Goal: Use online tool/utility

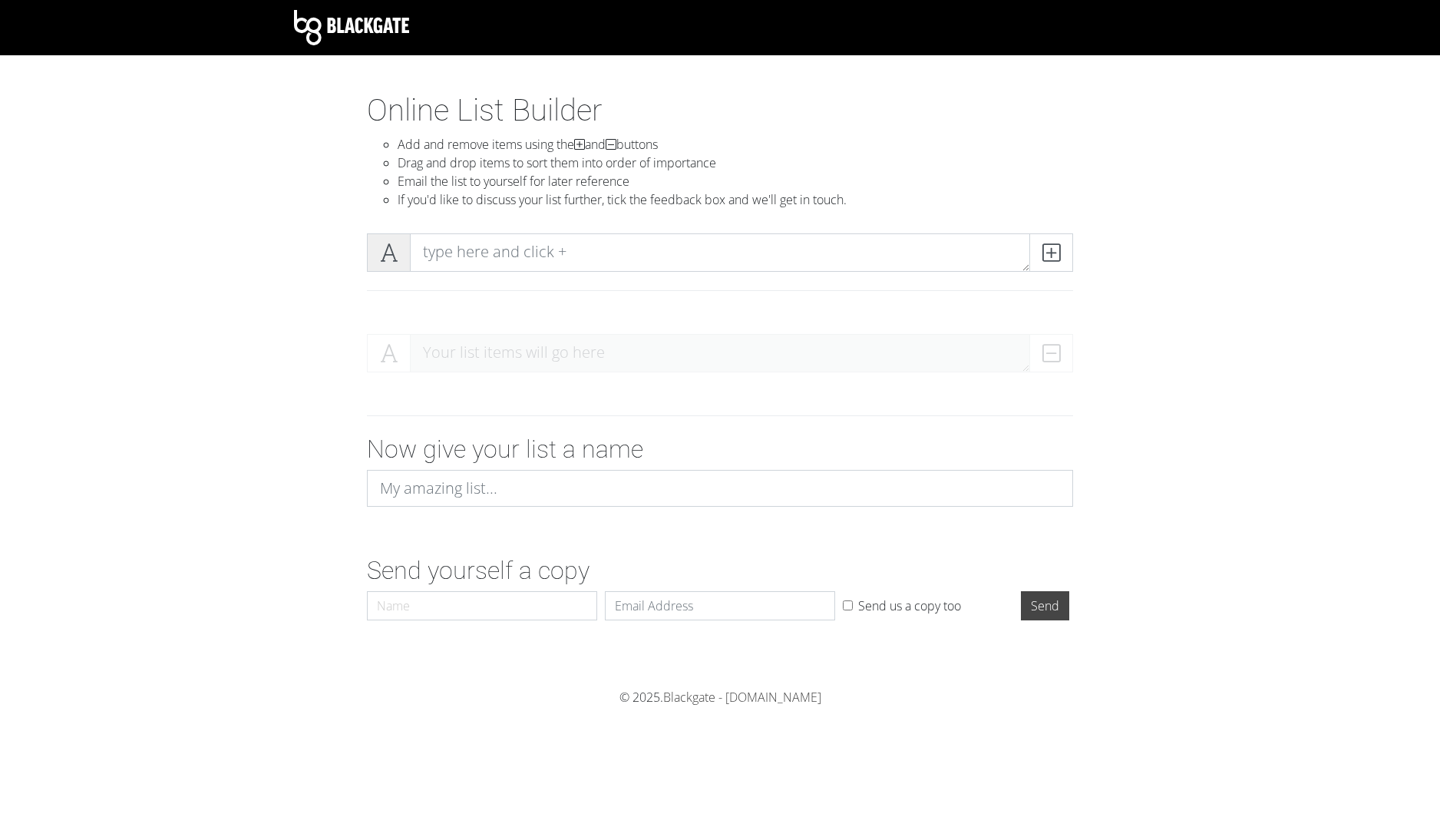
click at [393, 255] on icon at bounding box center [389, 253] width 18 height 15
click at [388, 251] on icon at bounding box center [389, 253] width 18 height 15
click at [395, 255] on icon at bounding box center [389, 253] width 18 height 15
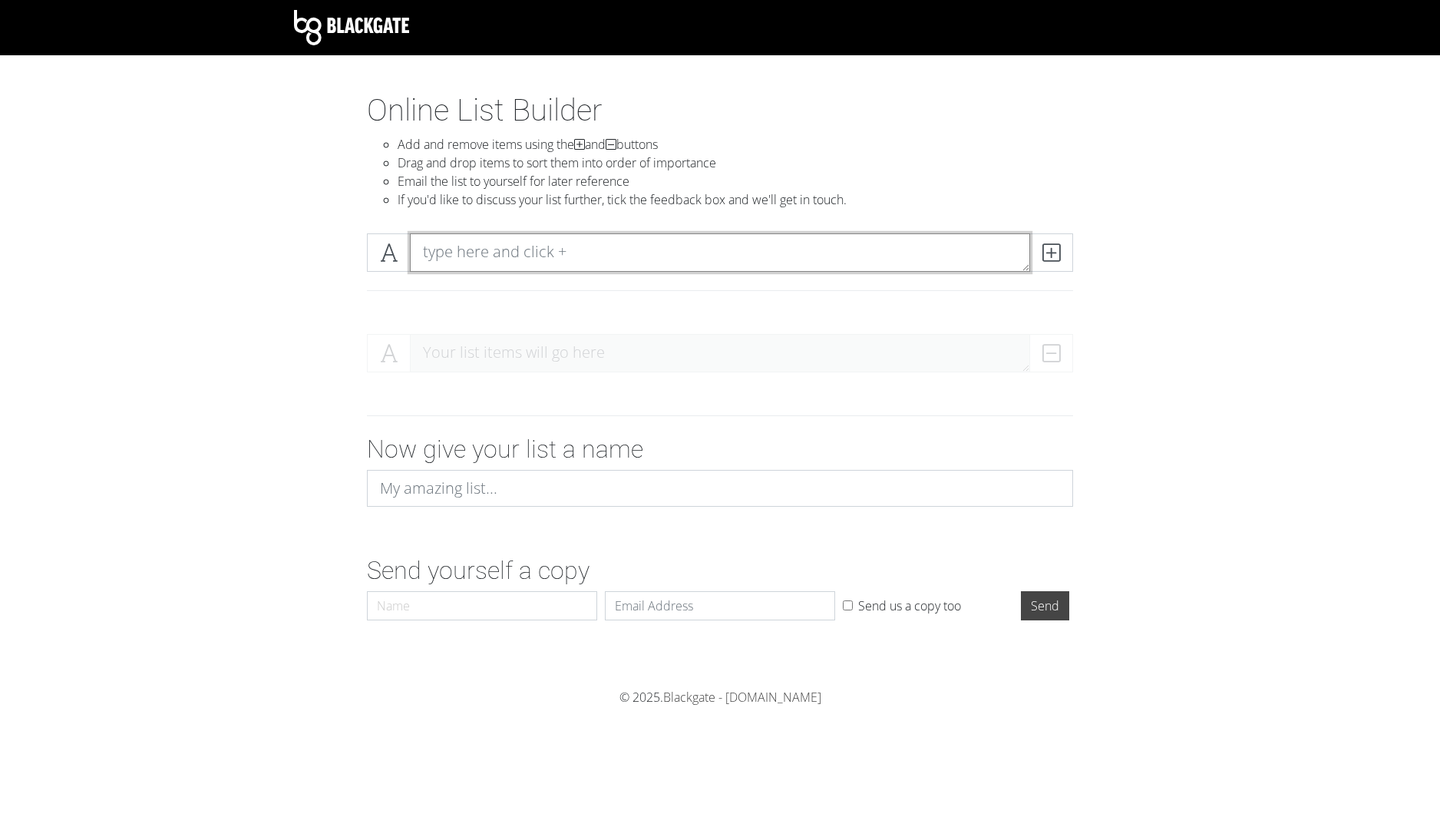
click at [569, 247] on textarea at bounding box center [720, 252] width 620 height 38
click at [423, 250] on textarea "Freeze" at bounding box center [720, 252] width 620 height 38
type textarea "Chaos Chapter: Freeze"
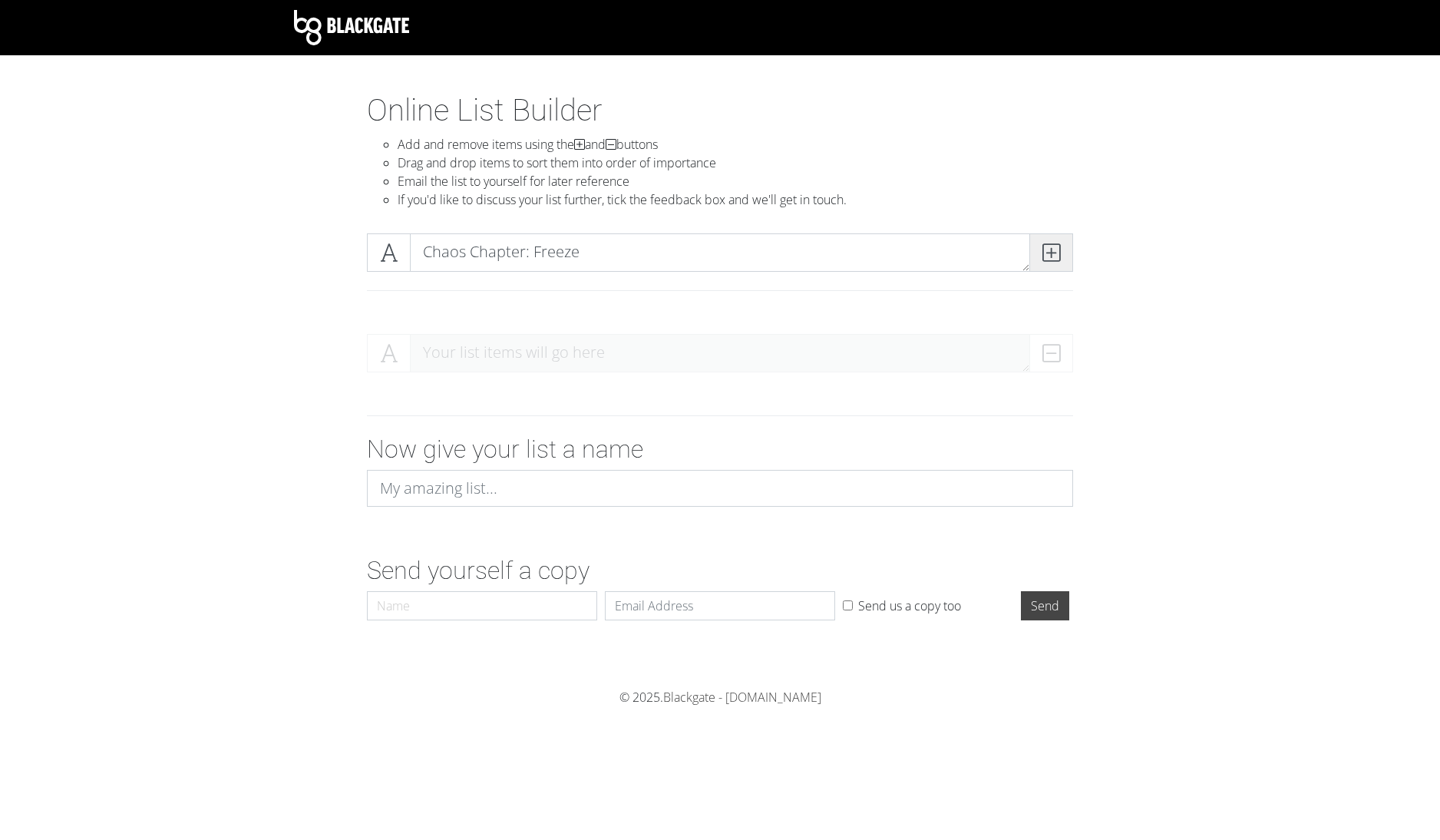
click at [1066, 252] on span at bounding box center [1051, 252] width 44 height 38
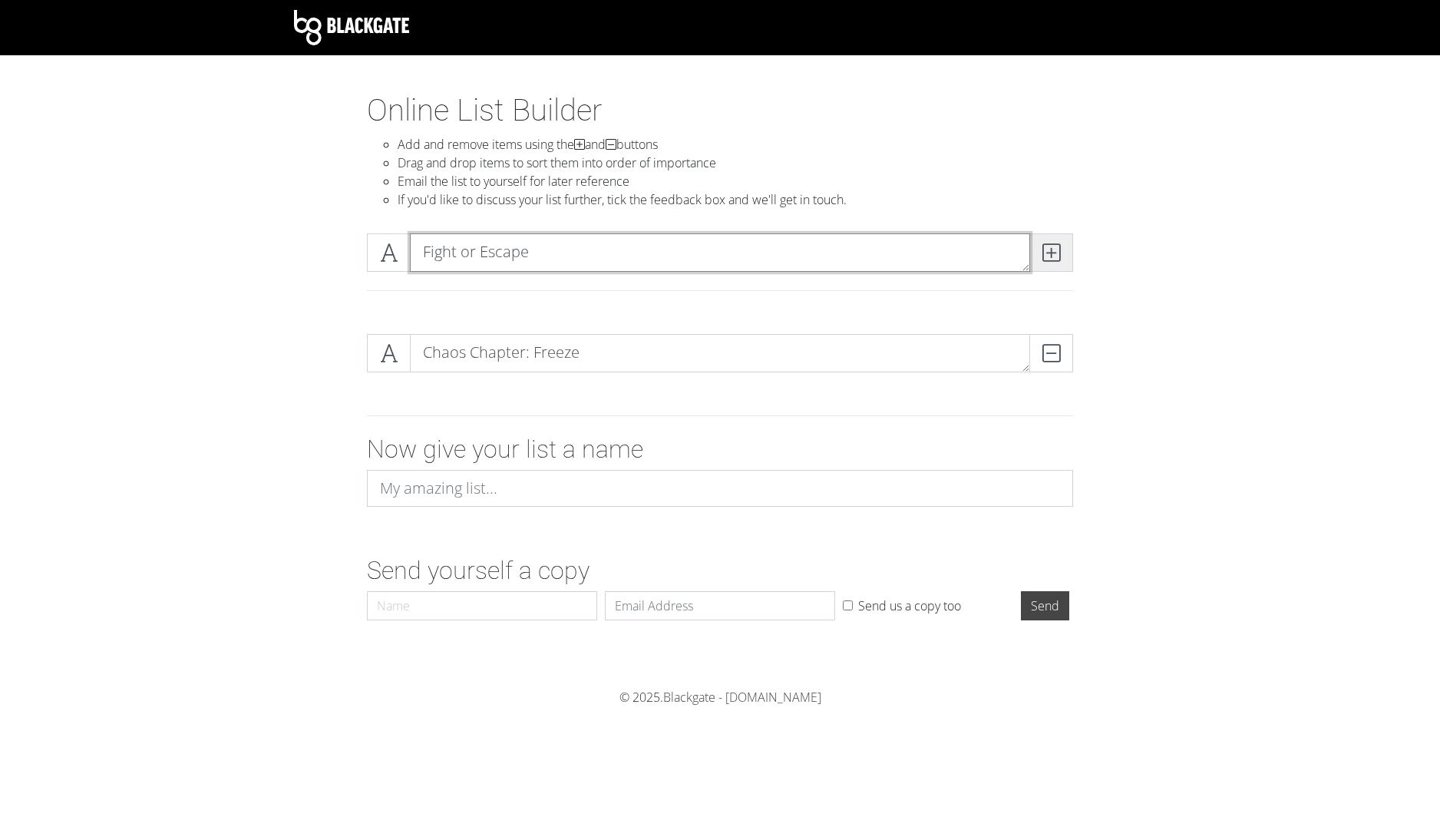
type textarea "Fight or Escape"
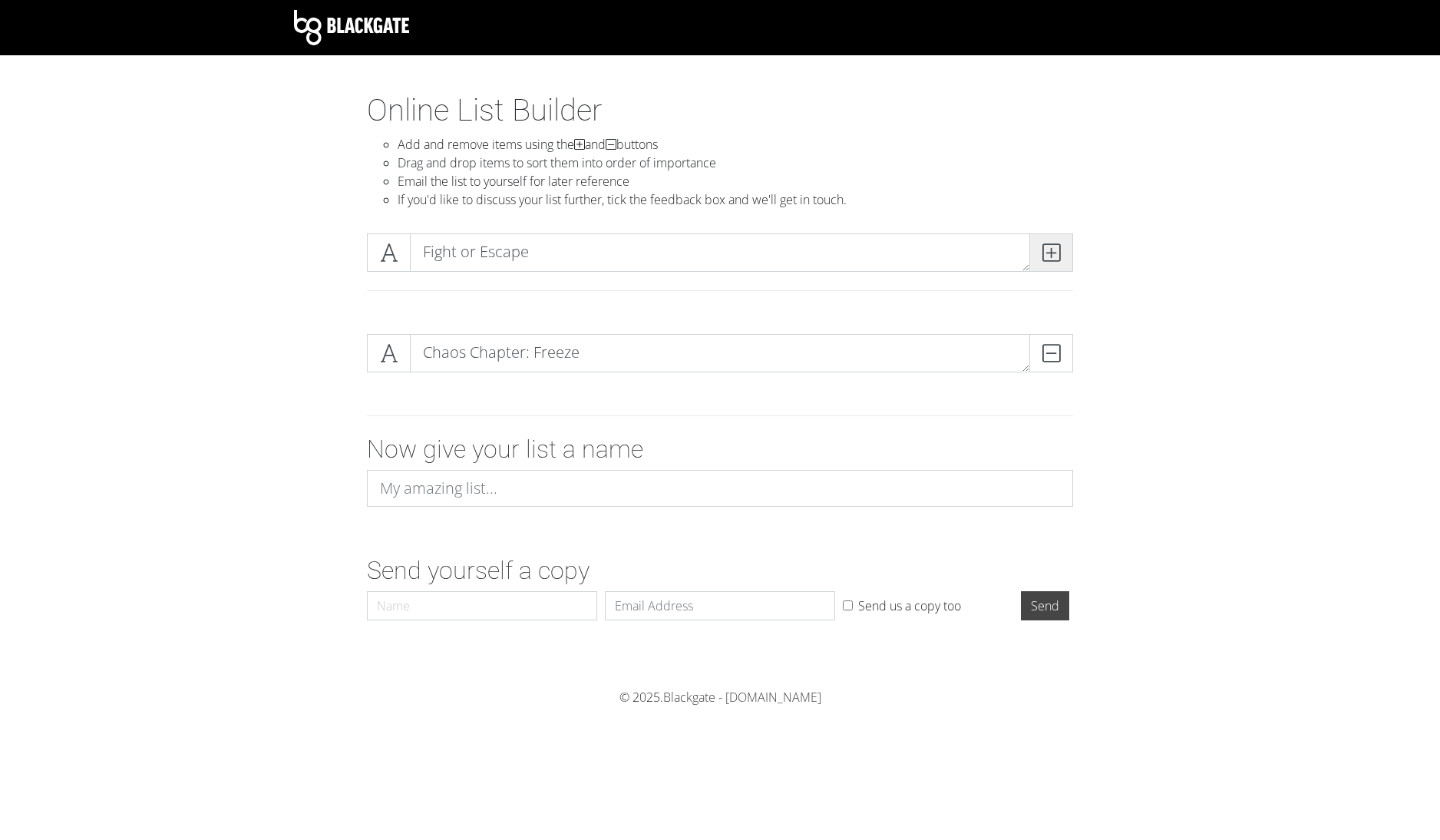
click at [1047, 252] on icon at bounding box center [1050, 253] width 18 height 15
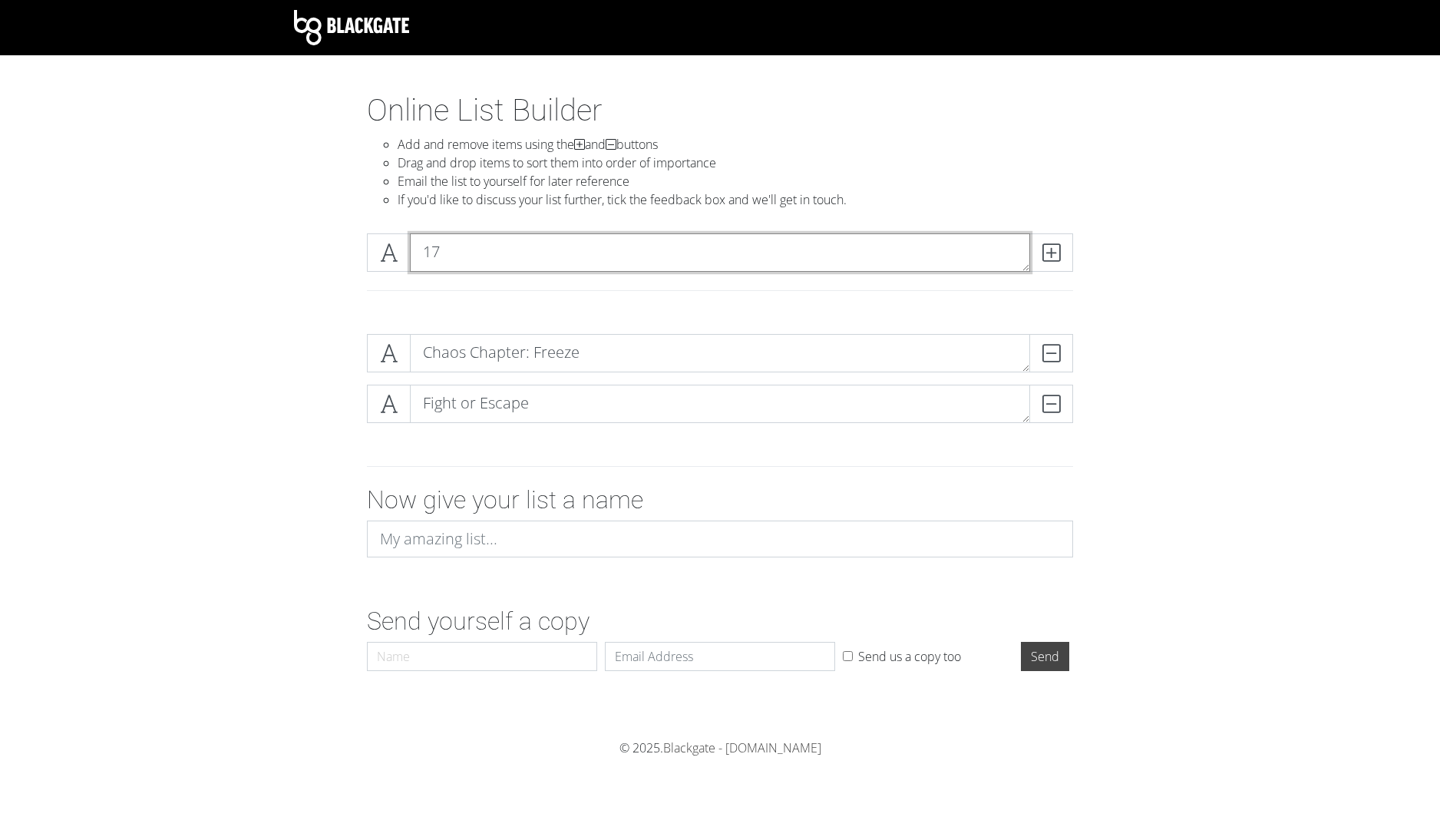
type textarea "1"
type textarea "Sector 17"
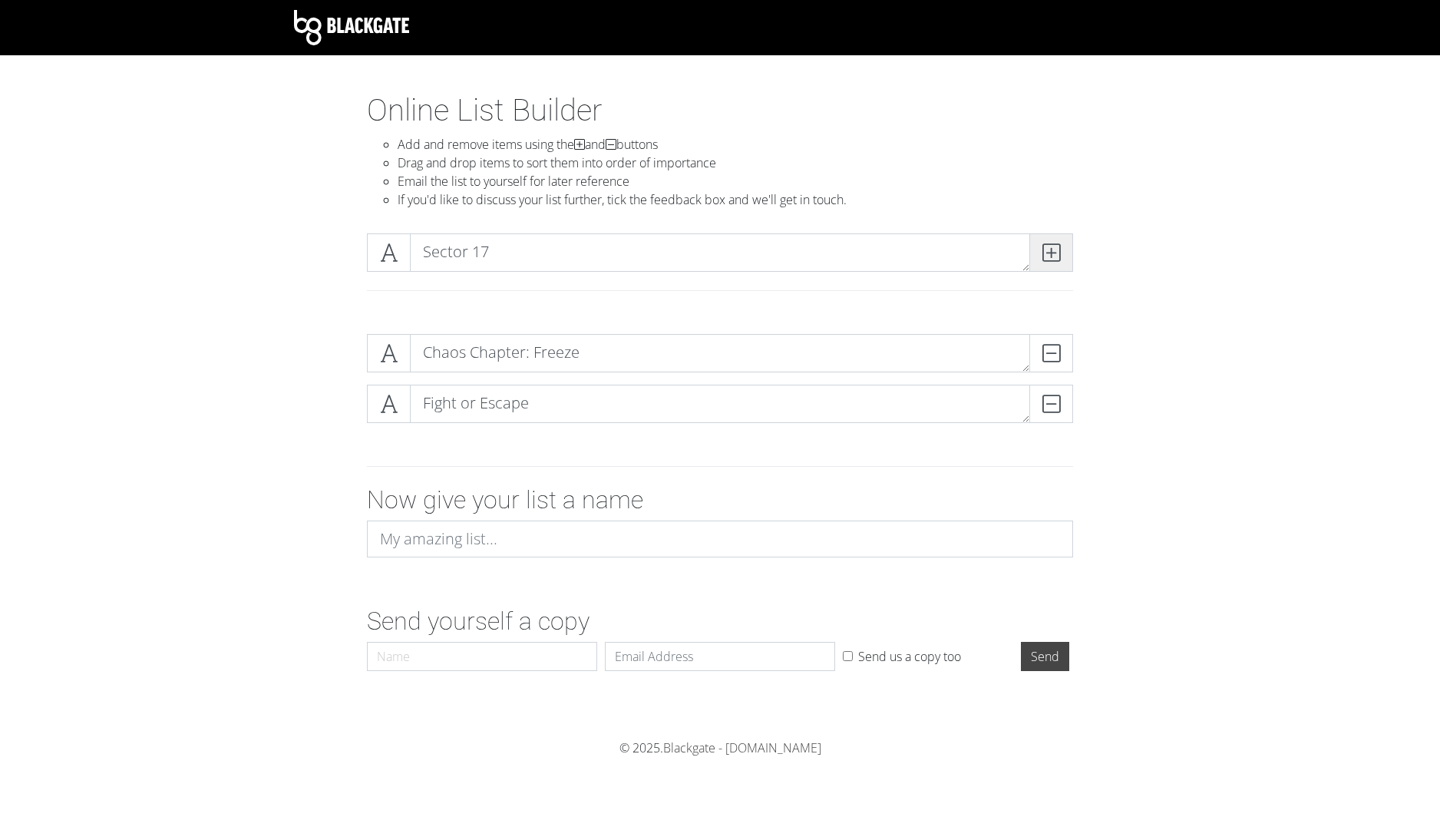
click at [1050, 250] on icon at bounding box center [1050, 253] width 18 height 15
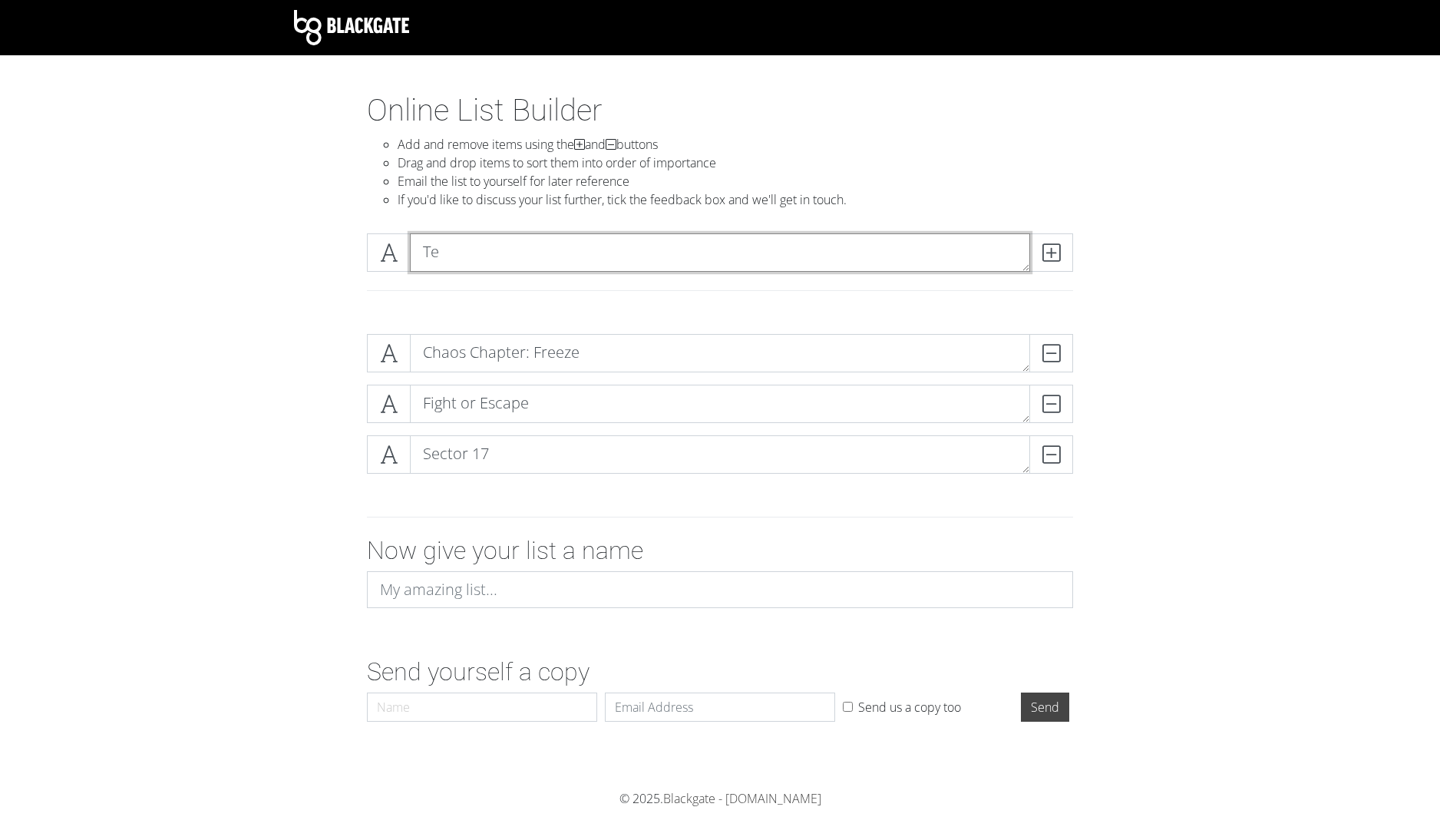
type textarea "T"
type textarea "[DATE]"
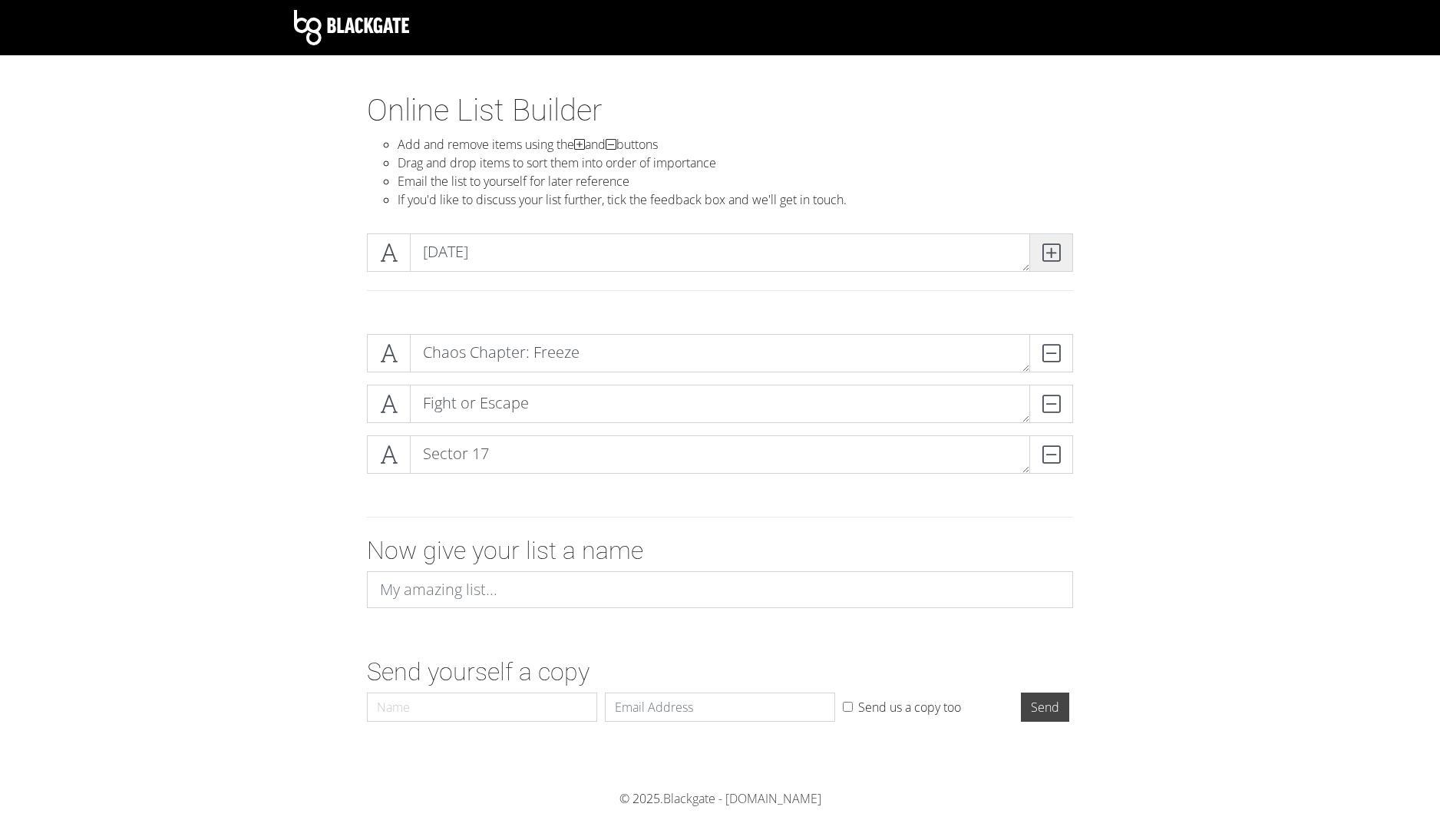
click at [1059, 254] on icon at bounding box center [1050, 253] width 18 height 15
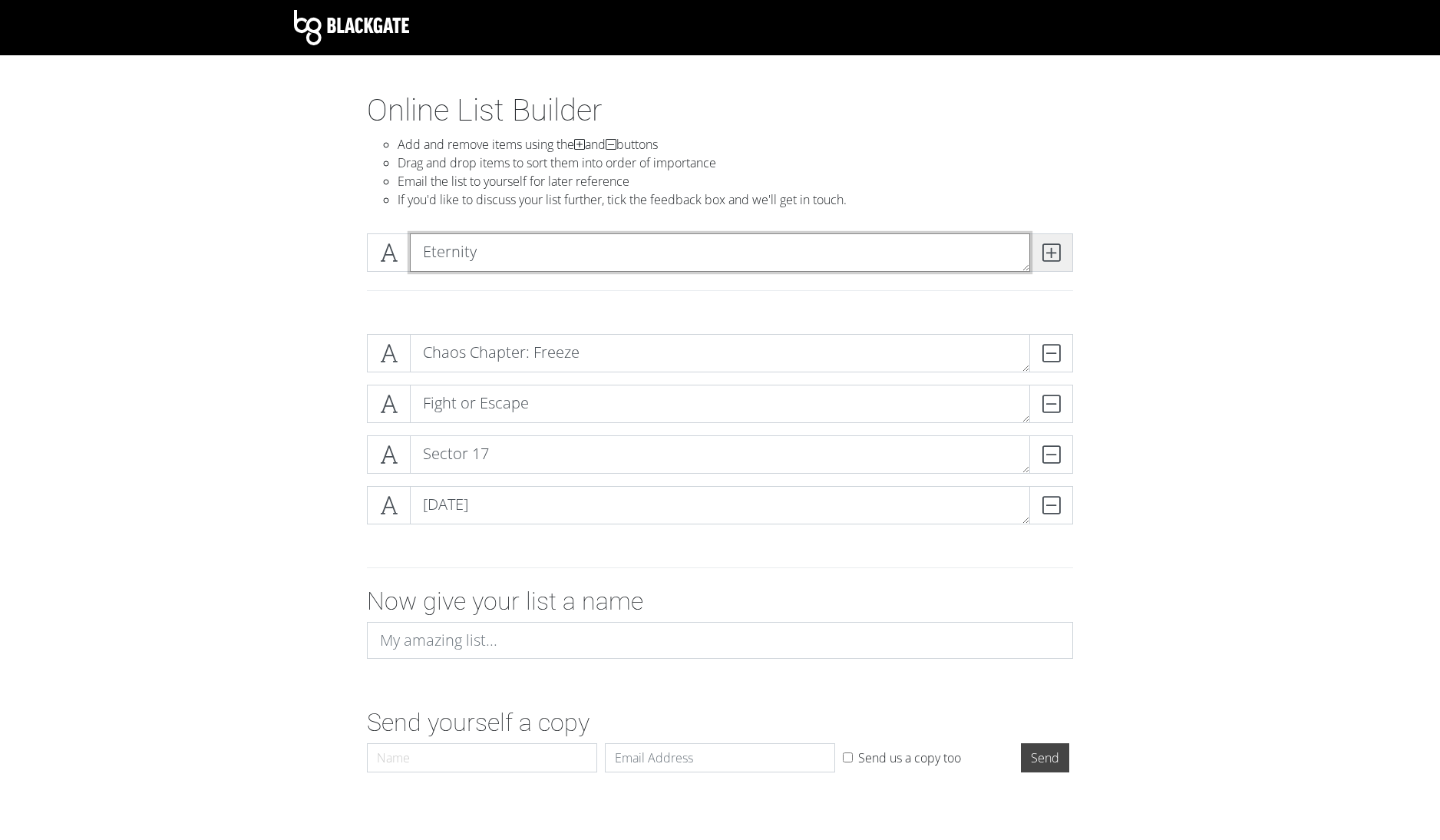
type textarea "Eternity"
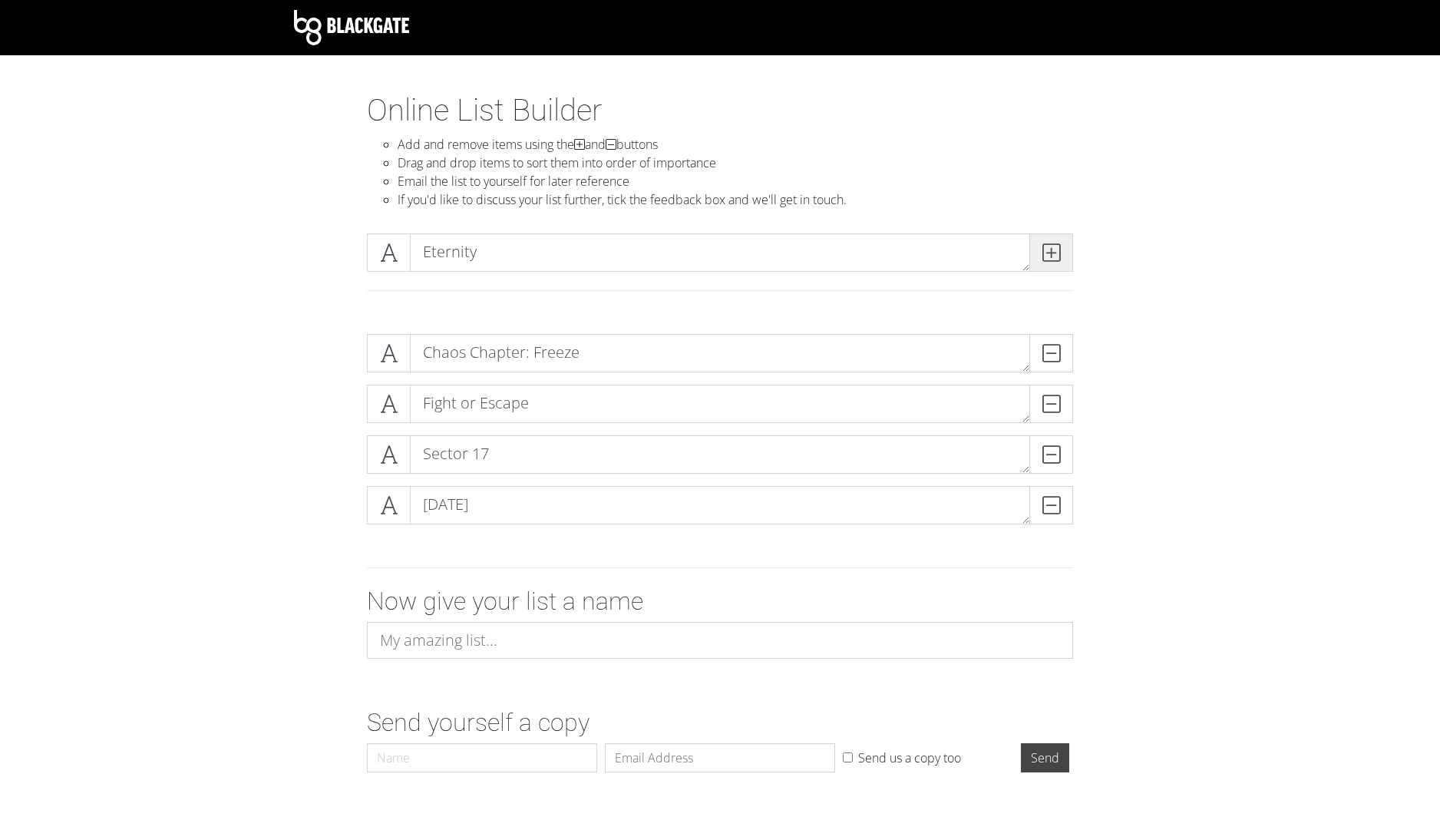
click at [1057, 249] on icon at bounding box center [1050, 253] width 18 height 15
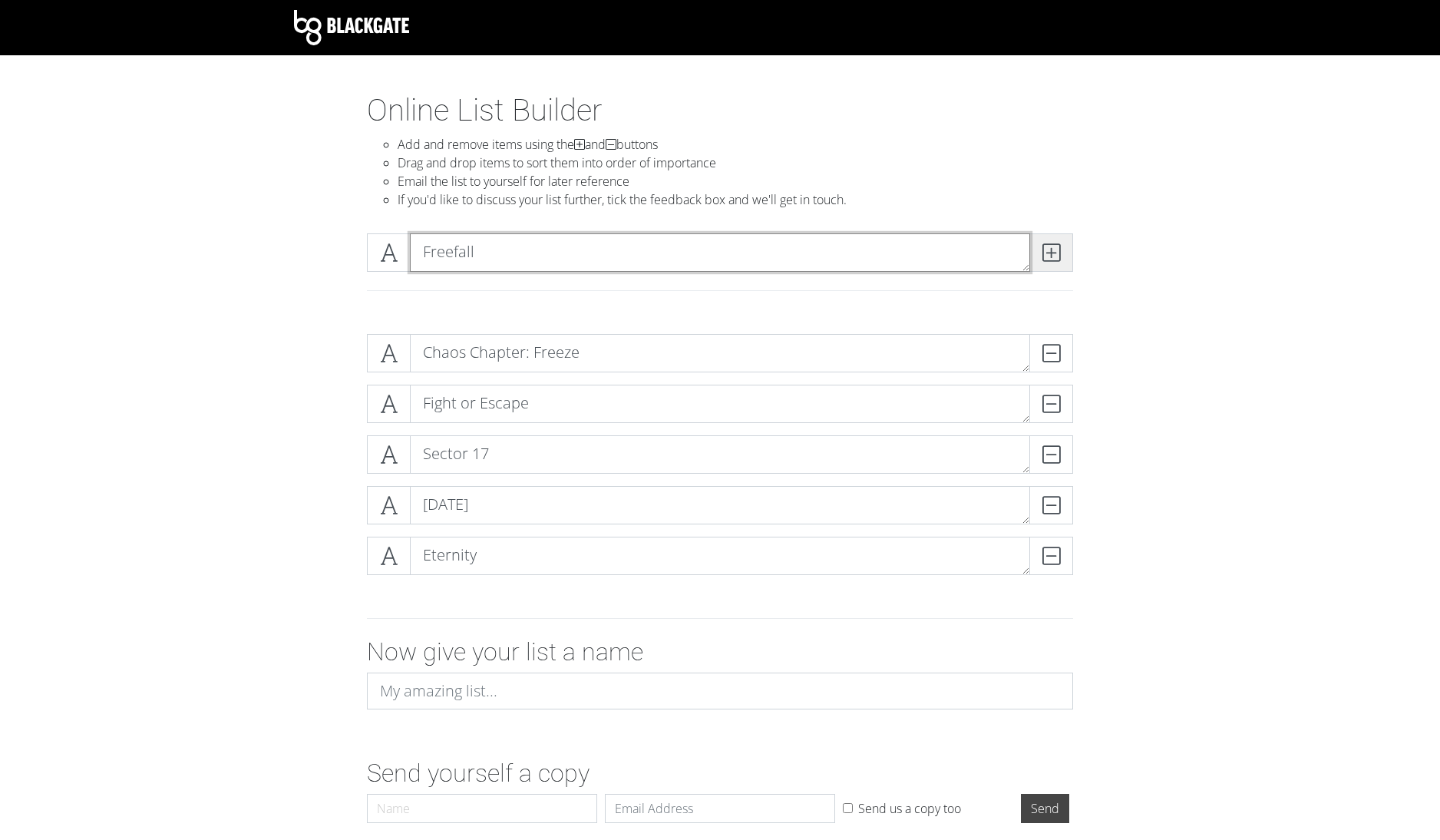
type textarea "Freefall"
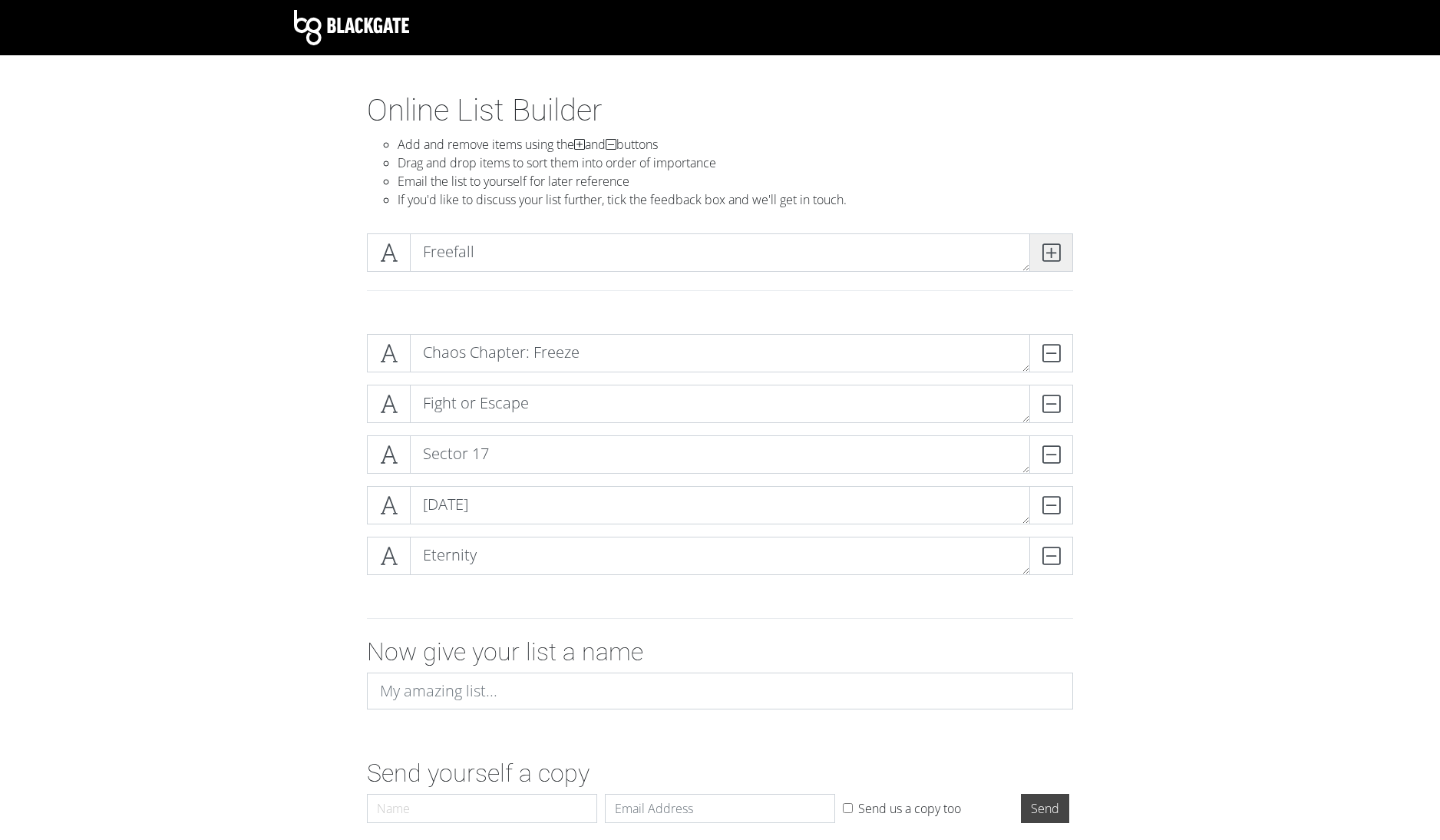
click at [1058, 260] on icon at bounding box center [1050, 253] width 18 height 15
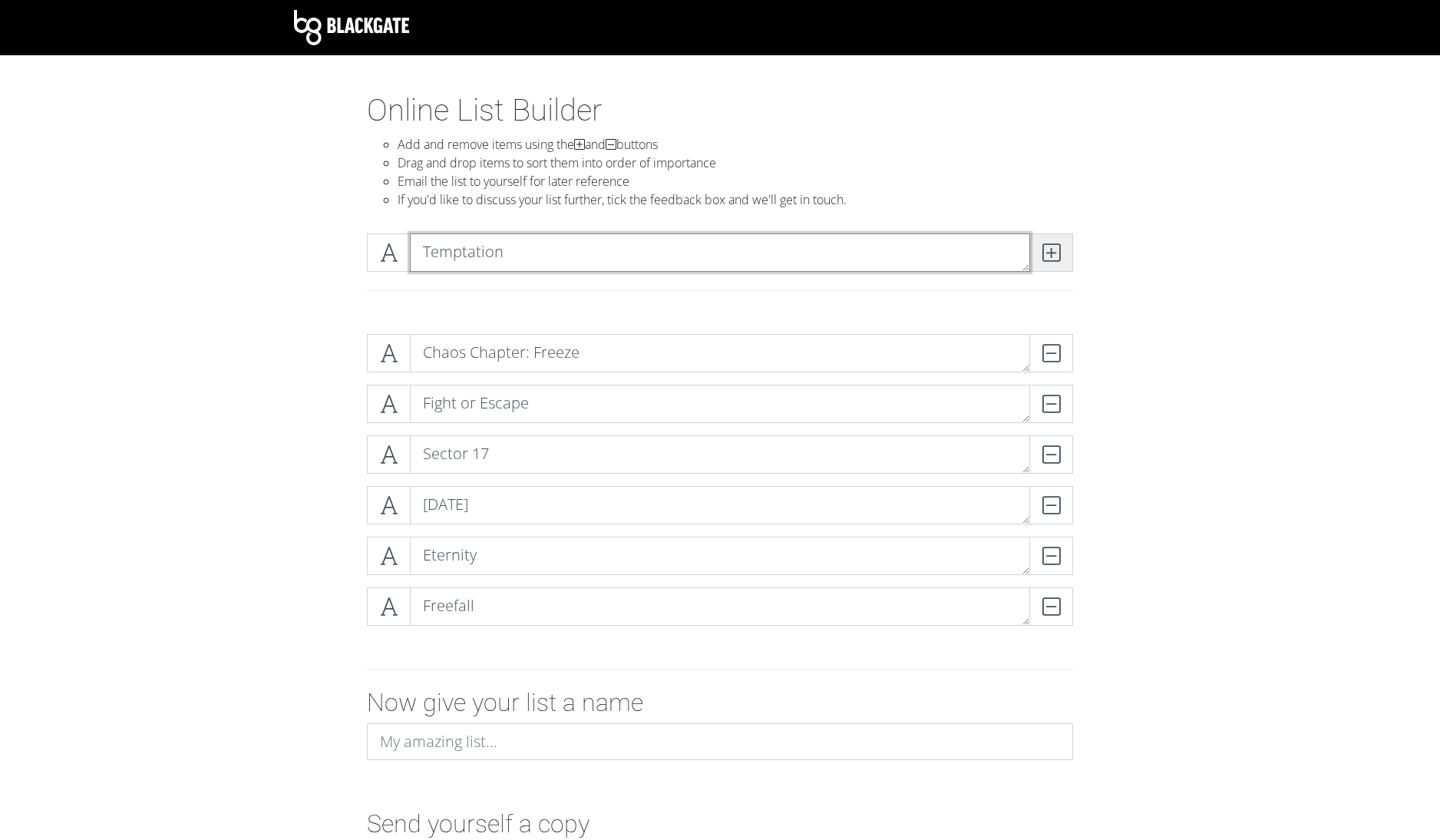
type textarea "Temptation"
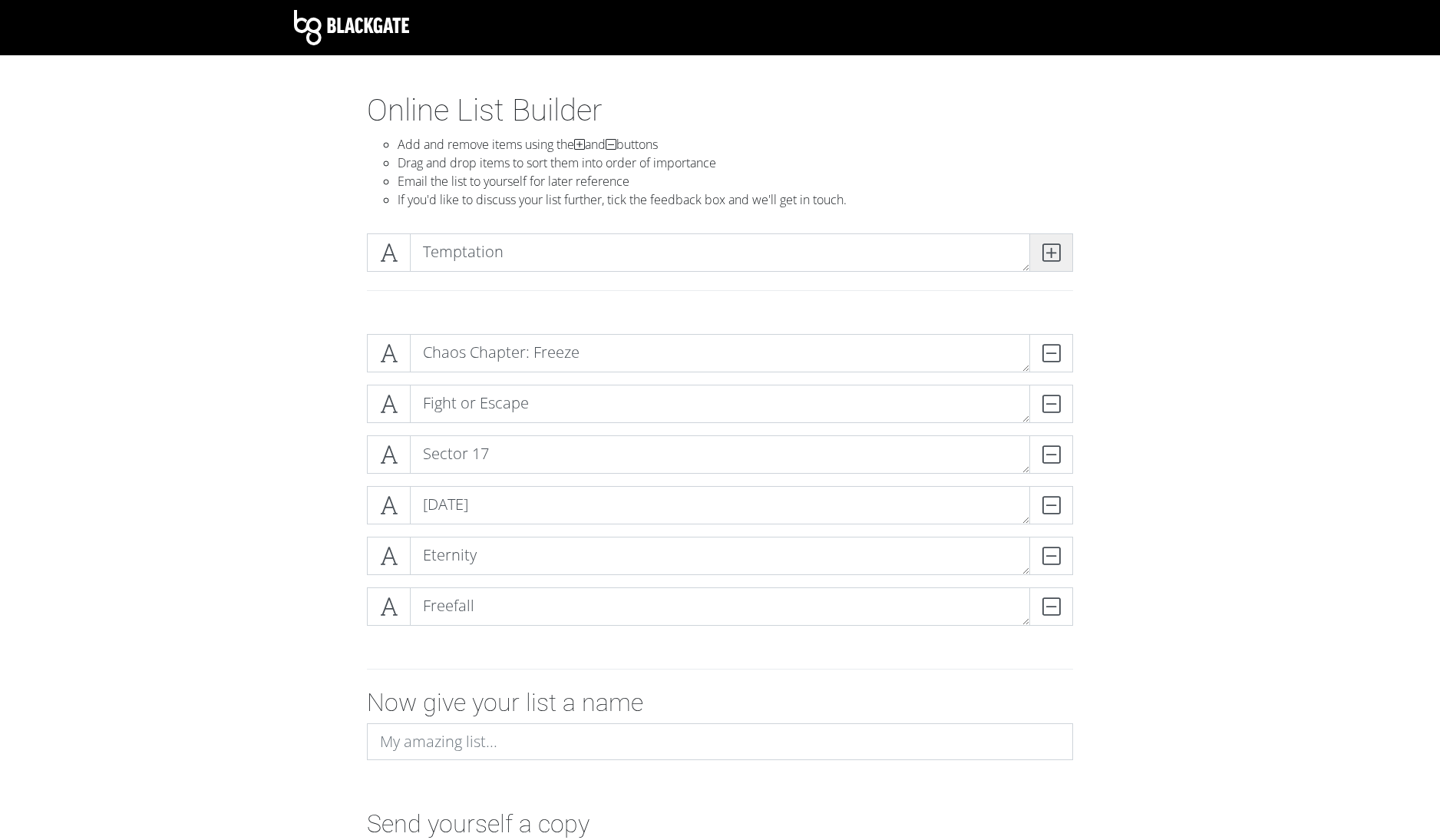
click at [1050, 237] on span at bounding box center [1051, 252] width 44 height 38
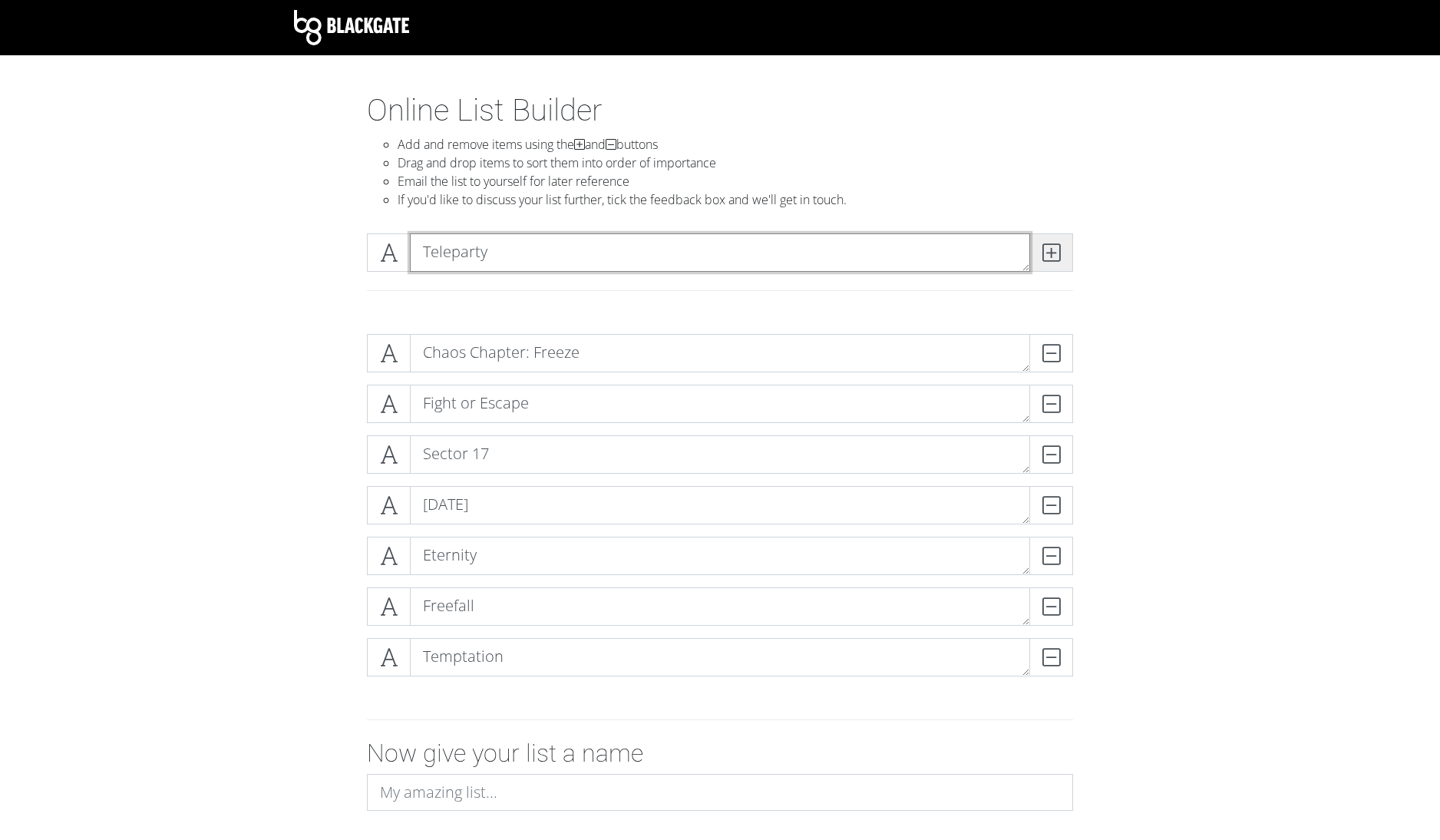
type textarea "Teleparty"
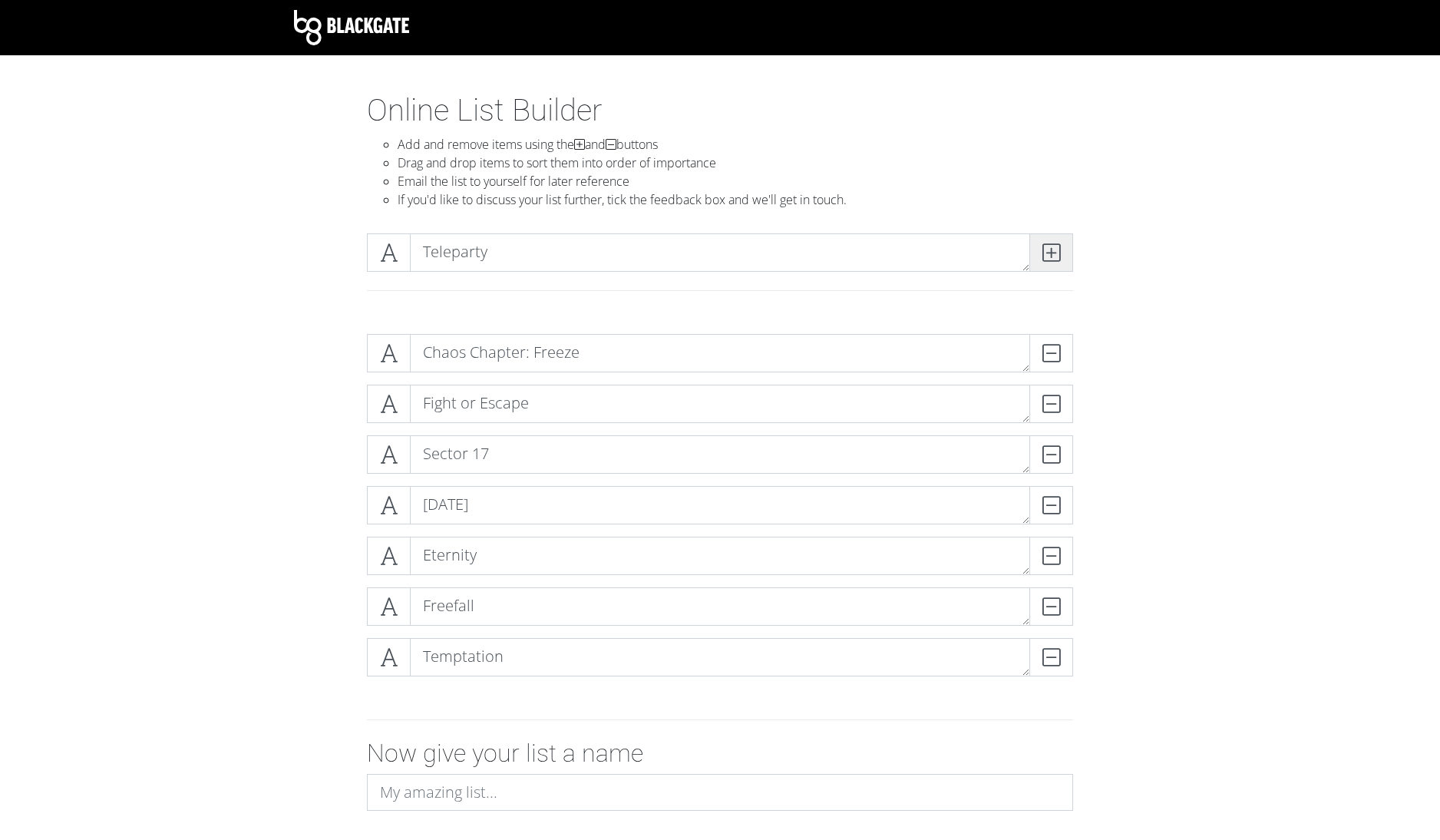
click at [1053, 254] on icon at bounding box center [1050, 253] width 18 height 15
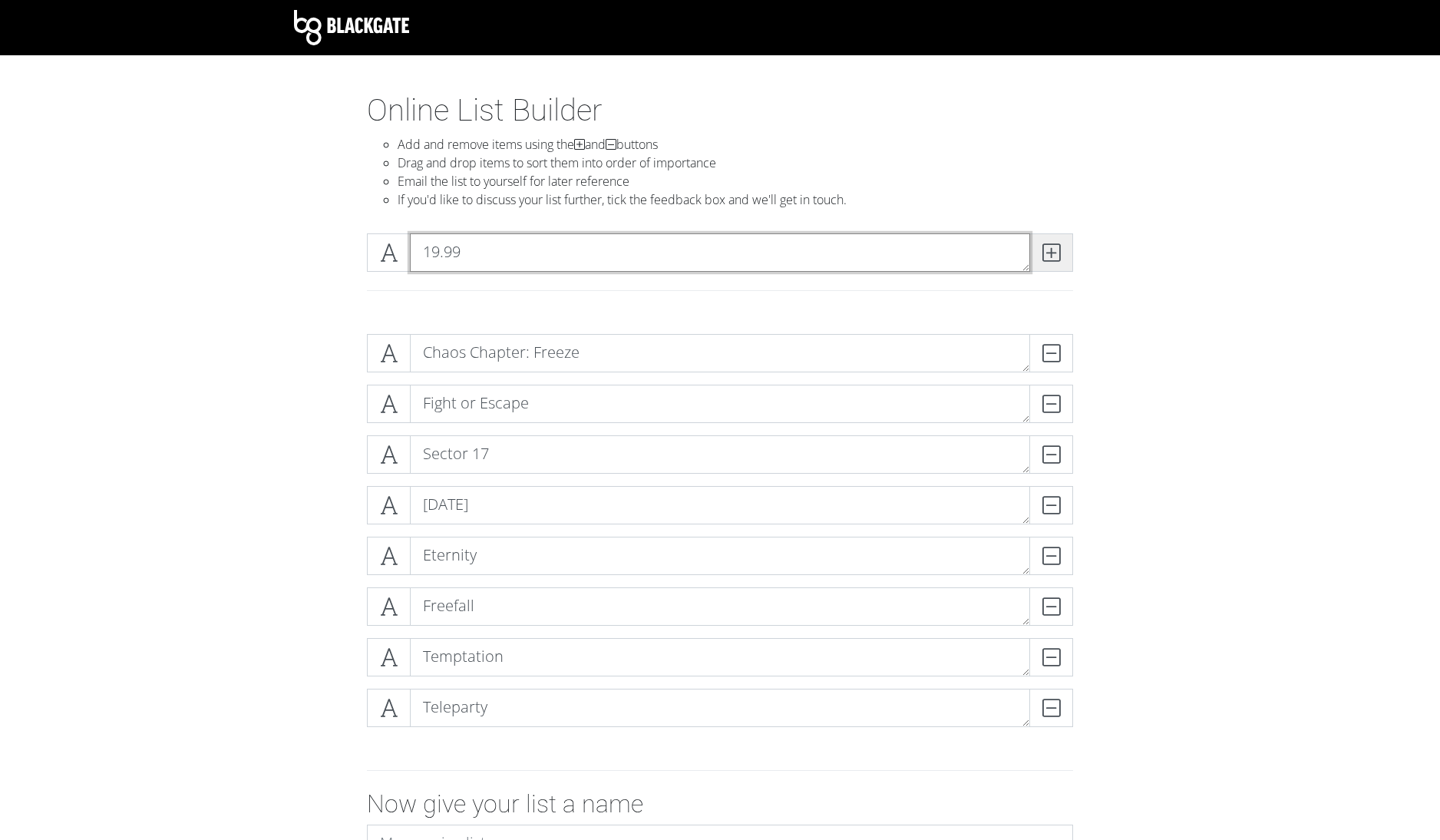
type textarea "19.99"
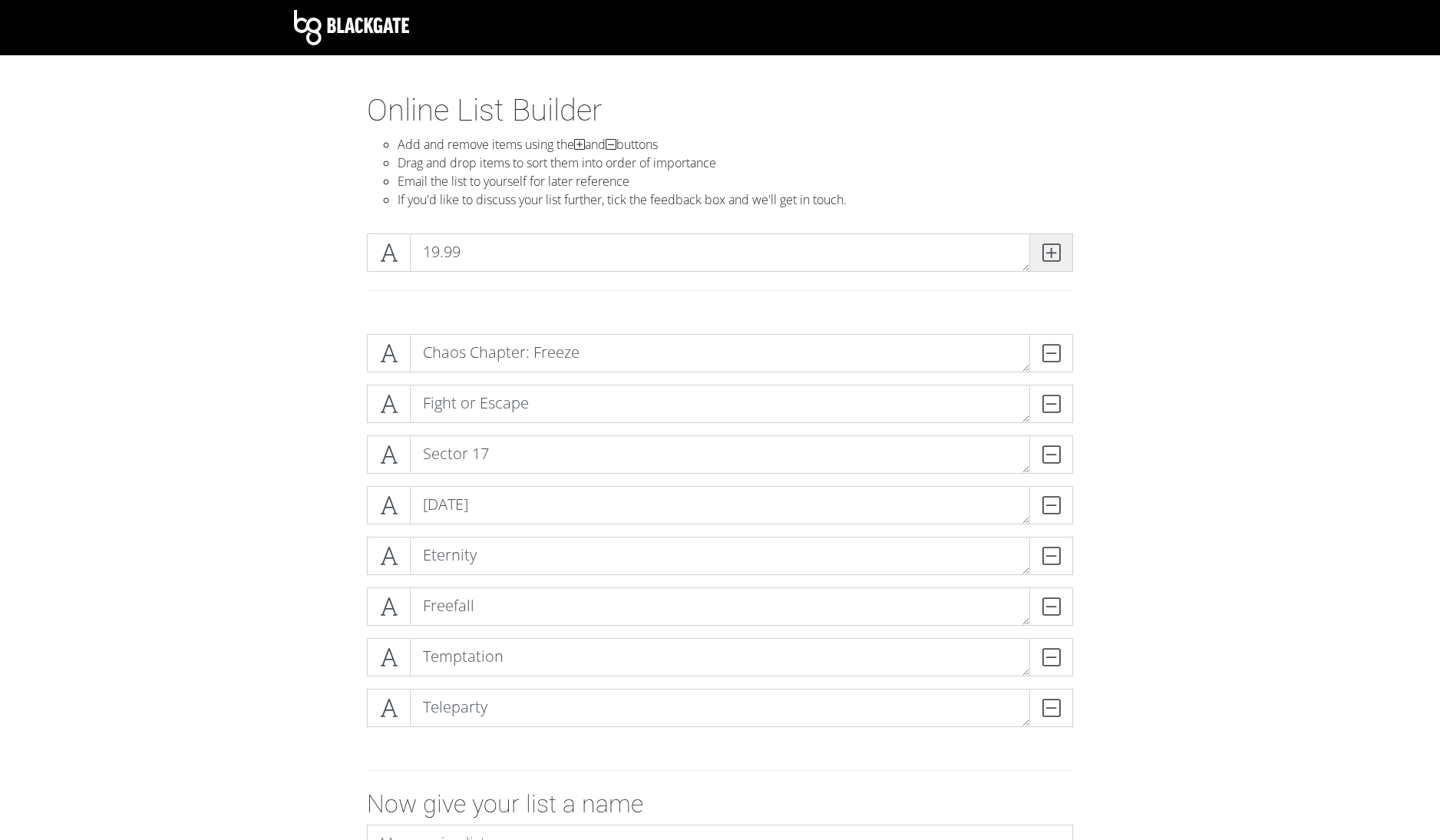
click at [1045, 252] on icon at bounding box center [1050, 253] width 18 height 15
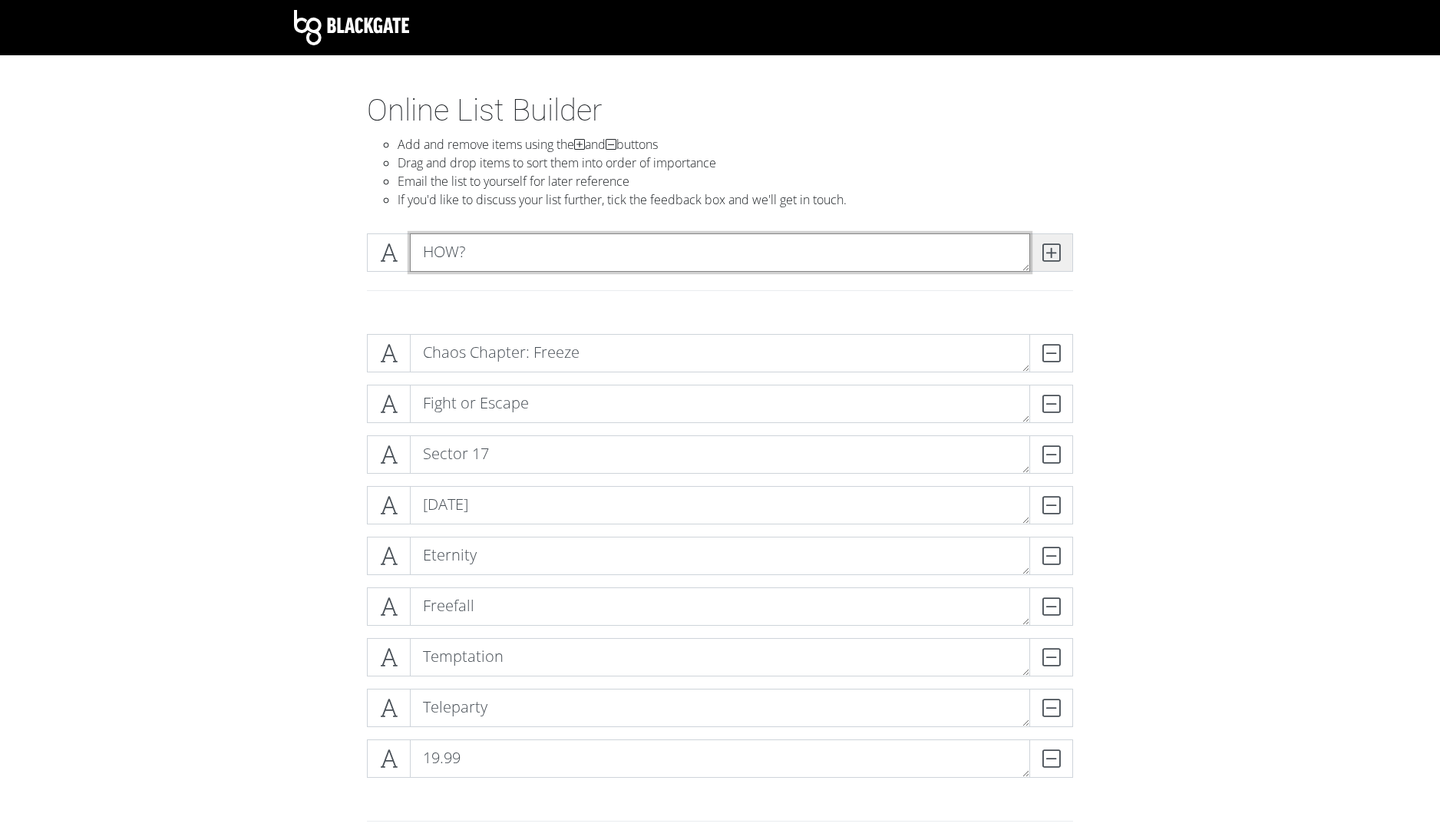
type textarea "HOW?"
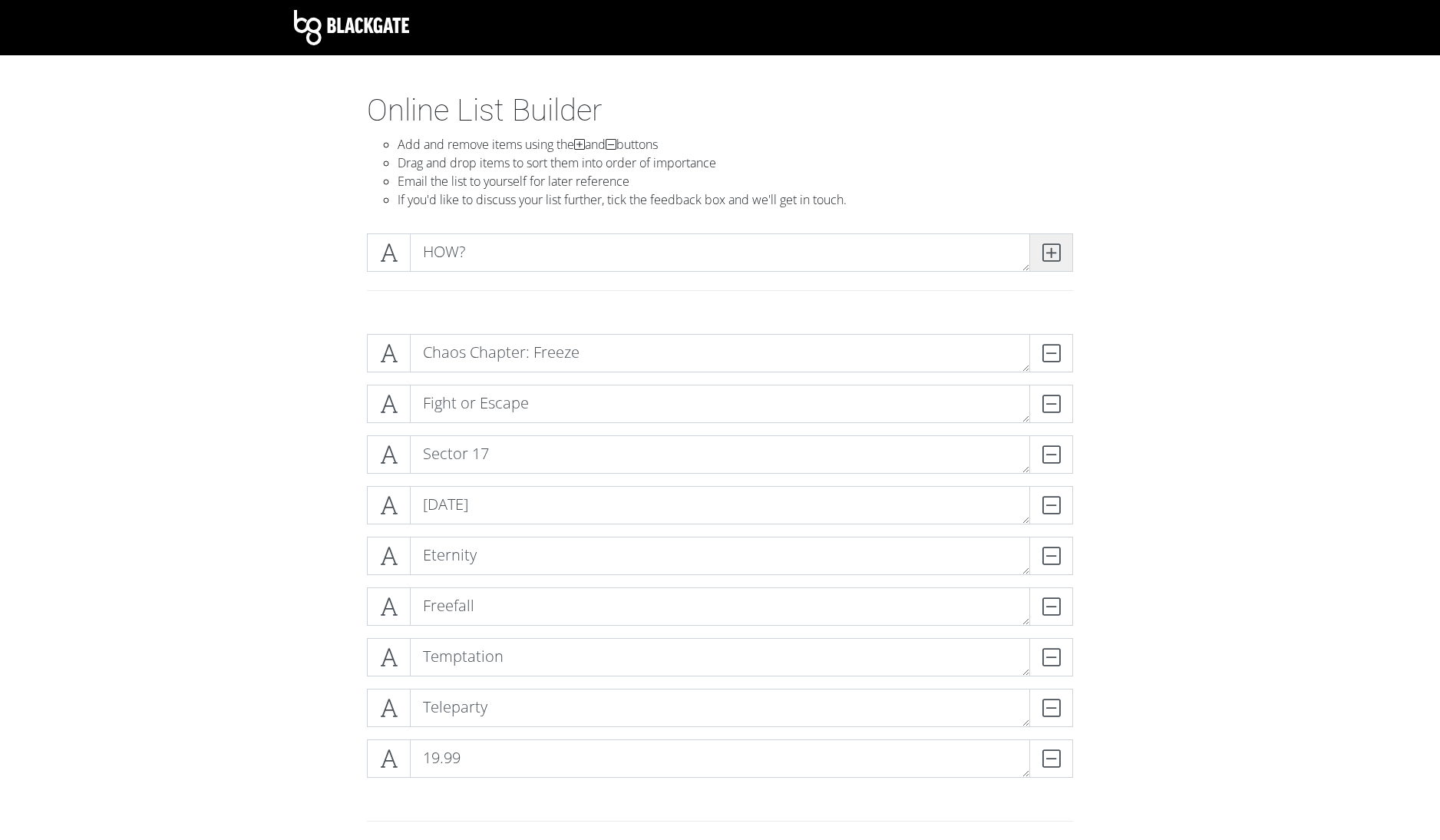
click at [1050, 259] on icon at bounding box center [1050, 253] width 18 height 15
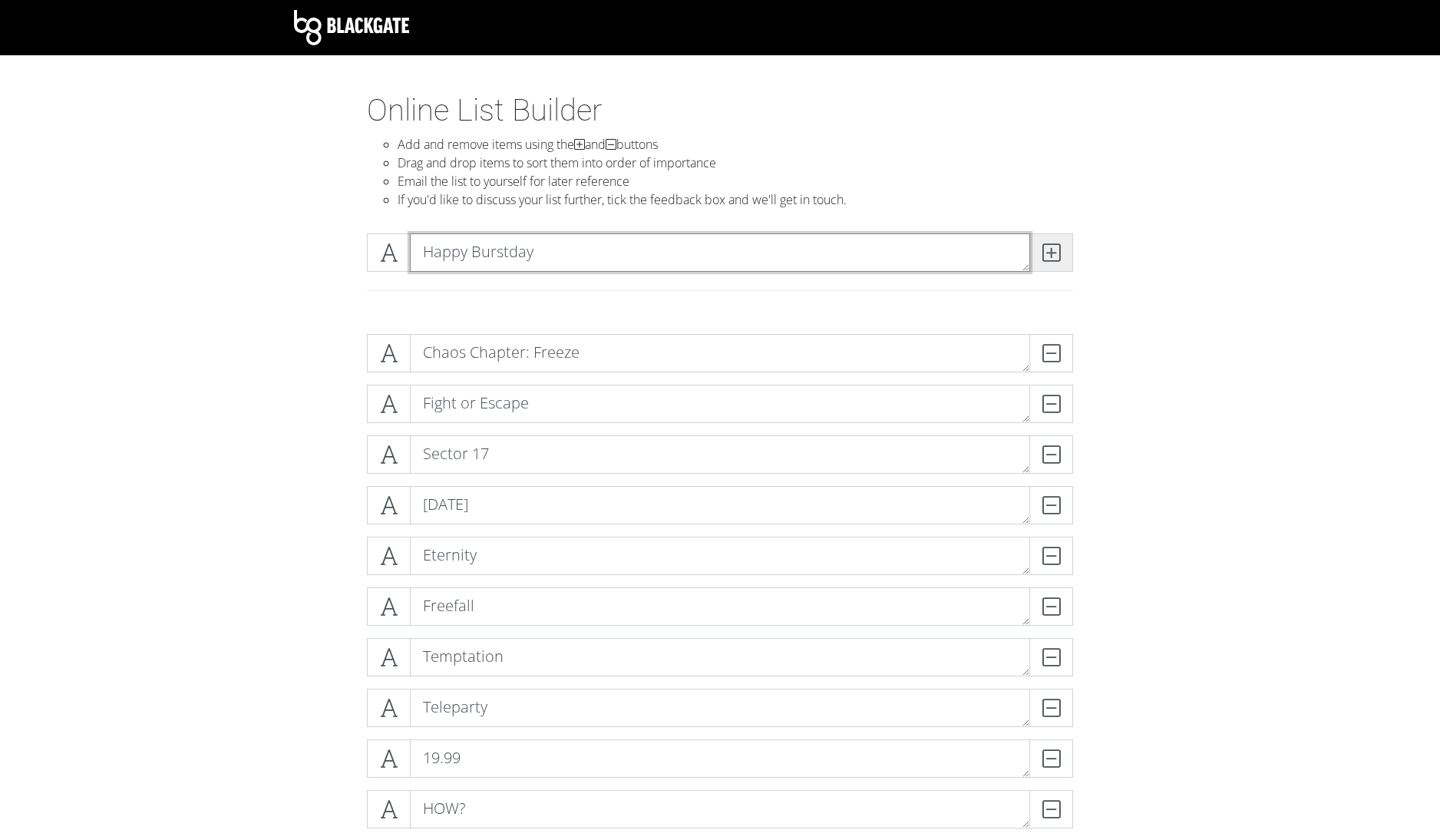
type textarea "Happy Burstday"
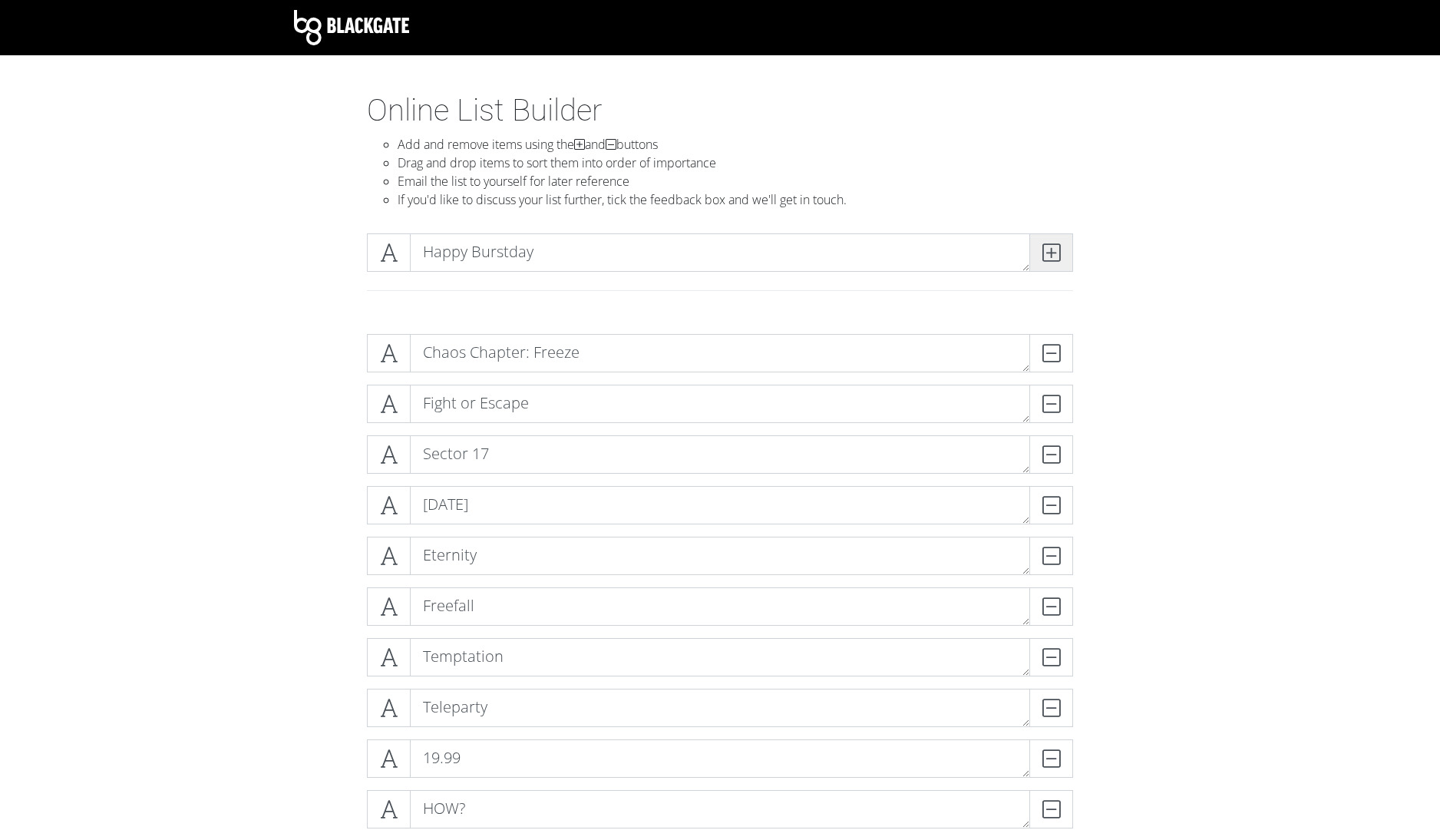
click at [1051, 251] on icon at bounding box center [1050, 253] width 18 height 15
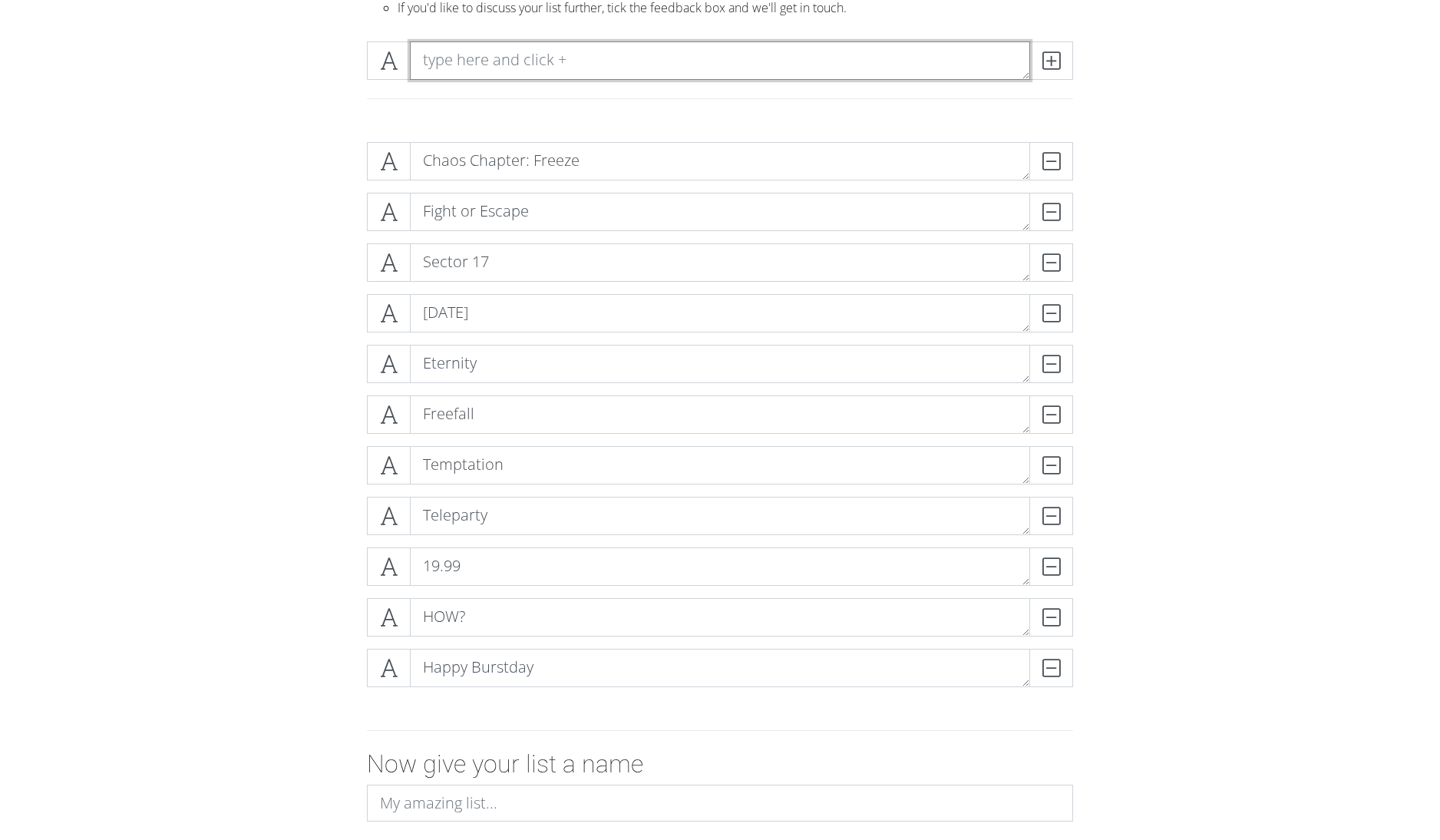
scroll to position [195, 0]
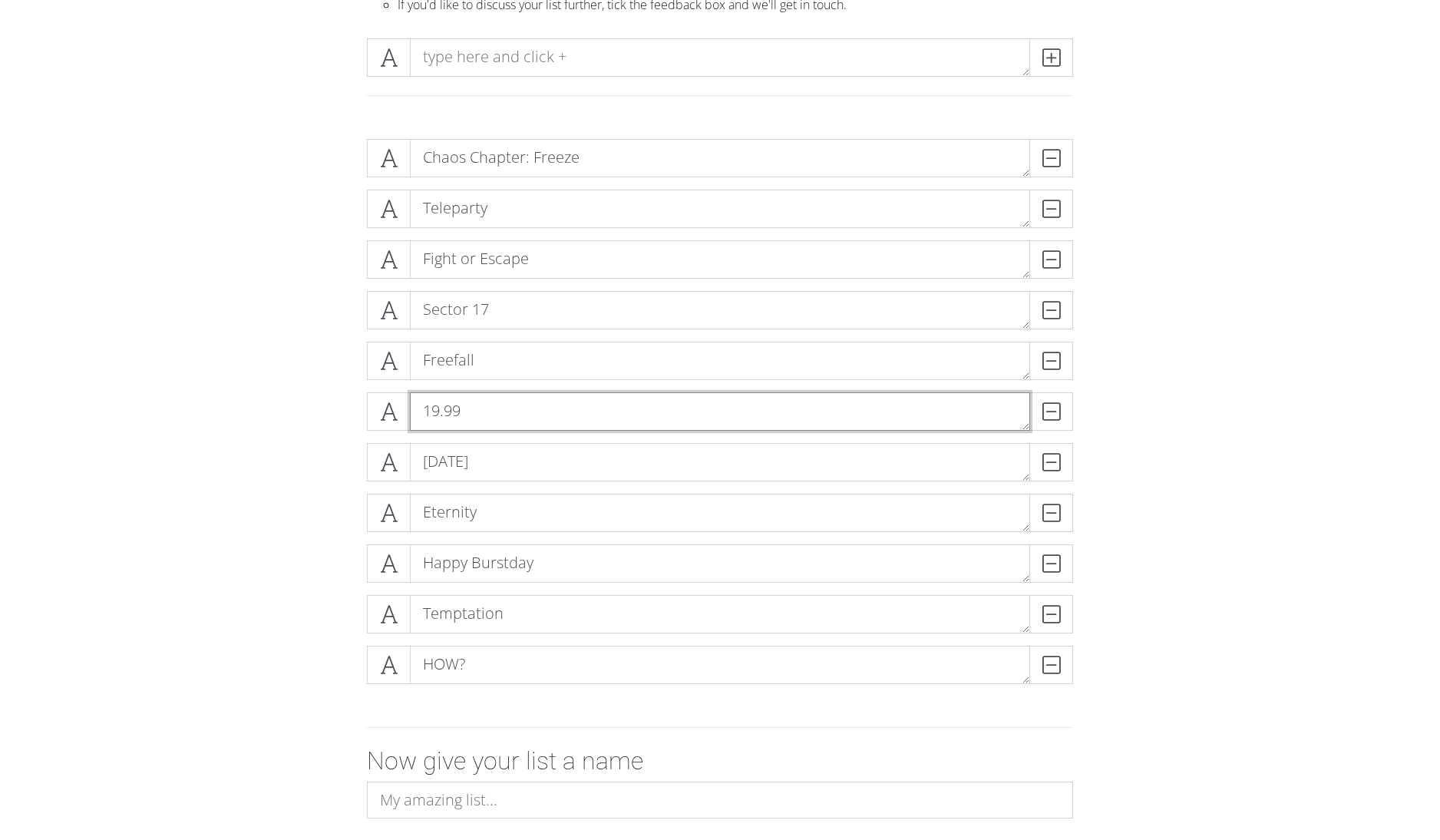
click at [516, 399] on textarea "19.99" at bounding box center [720, 411] width 620 height 38
